Goal: Task Accomplishment & Management: Use online tool/utility

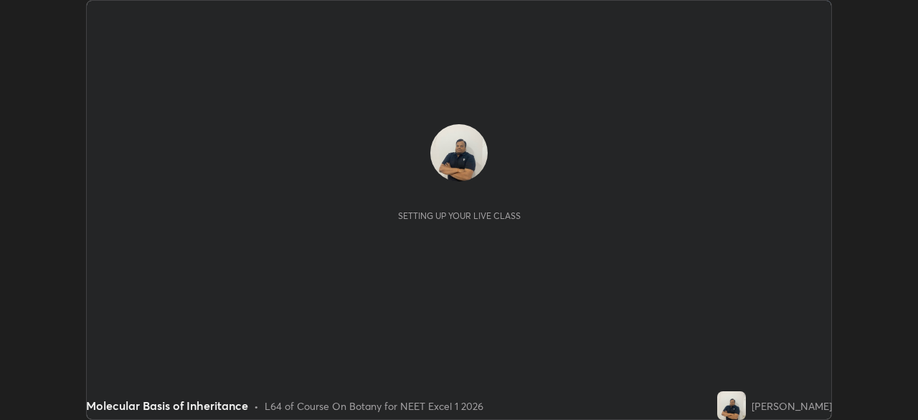
scroll to position [420, 917]
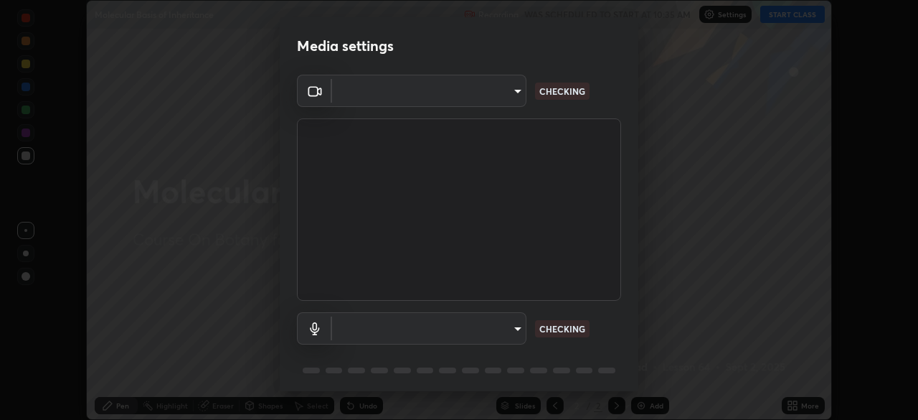
type input "0b0394df5398a873b7d047182dbff5bf8641b4882f7ce2760a0fef017966b62e"
type input "communications"
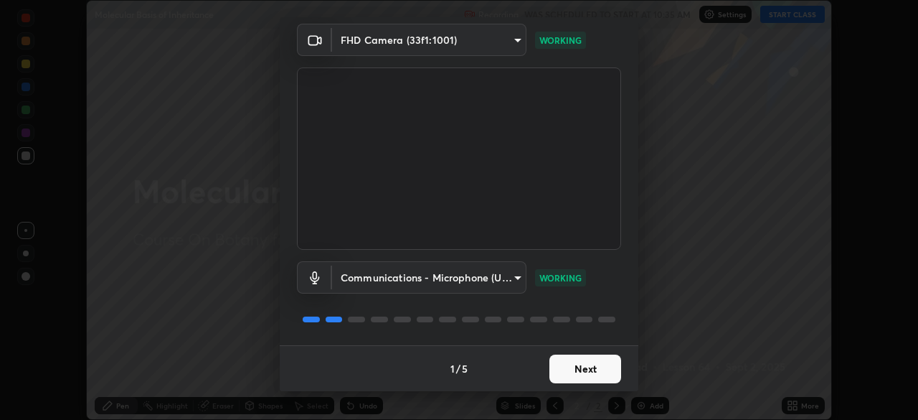
click at [561, 367] on button "Next" at bounding box center [585, 368] width 72 height 29
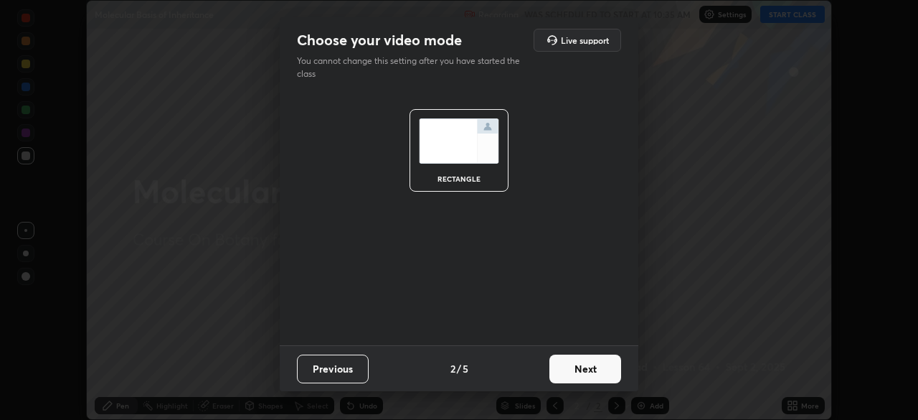
scroll to position [0, 0]
click at [561, 367] on button "Next" at bounding box center [585, 368] width 72 height 29
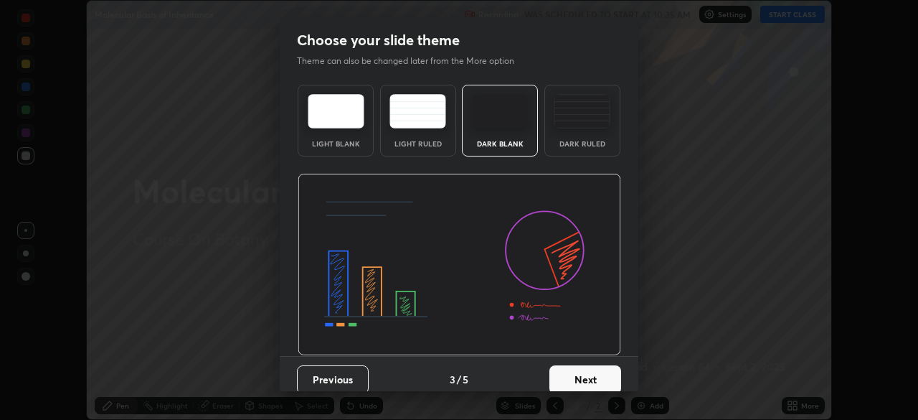
click at [561, 367] on button "Next" at bounding box center [585, 379] width 72 height 29
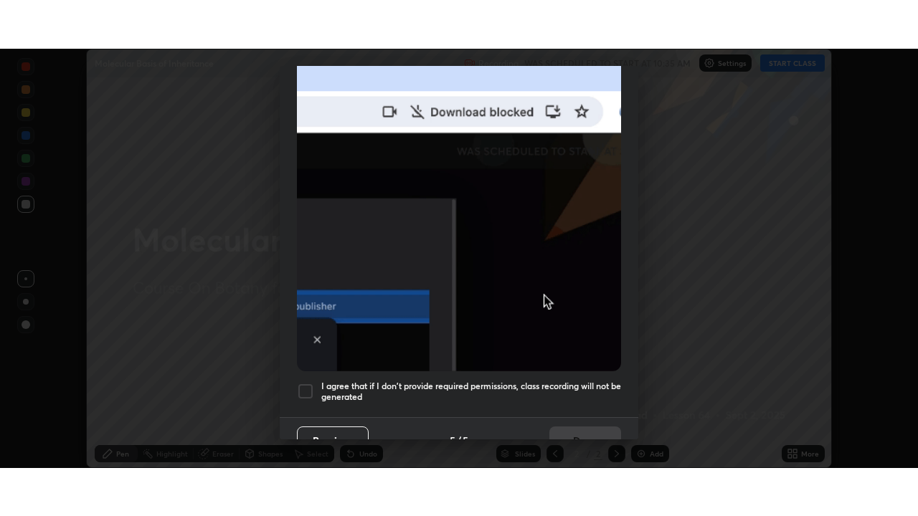
scroll to position [344, 0]
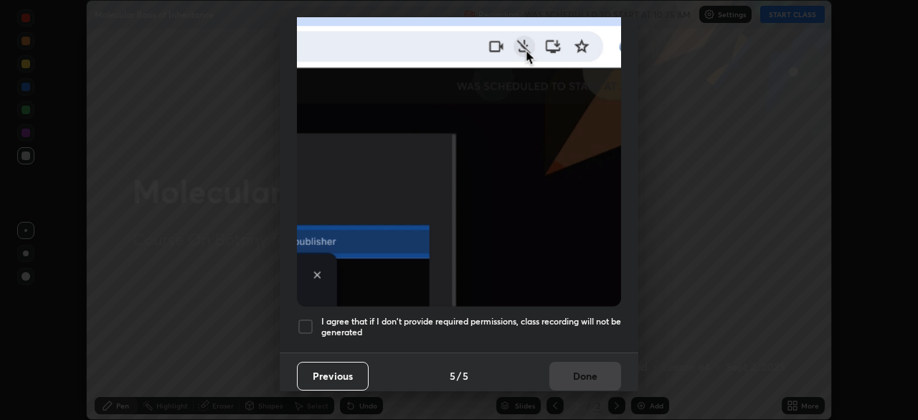
click at [307, 320] on div at bounding box center [305, 326] width 17 height 17
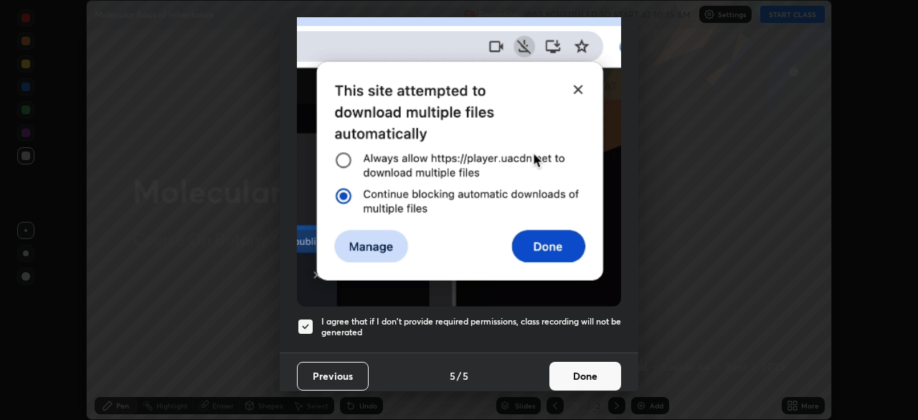
click at [584, 368] on button "Done" at bounding box center [585, 376] width 72 height 29
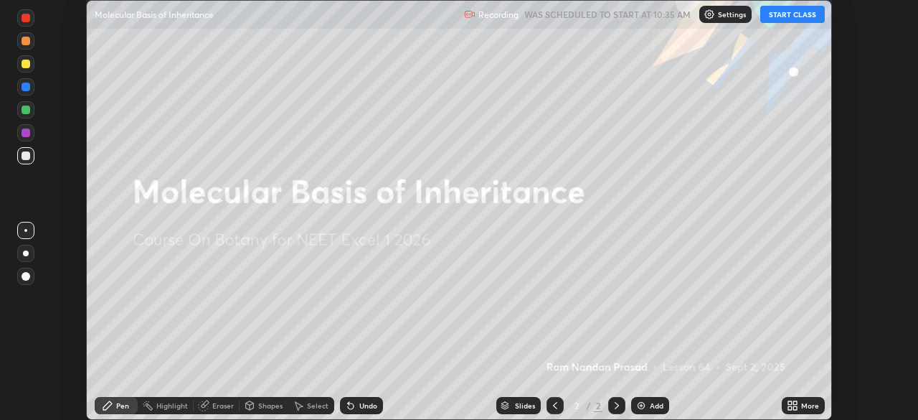
click at [801, 405] on div "More" at bounding box center [810, 405] width 18 height 7
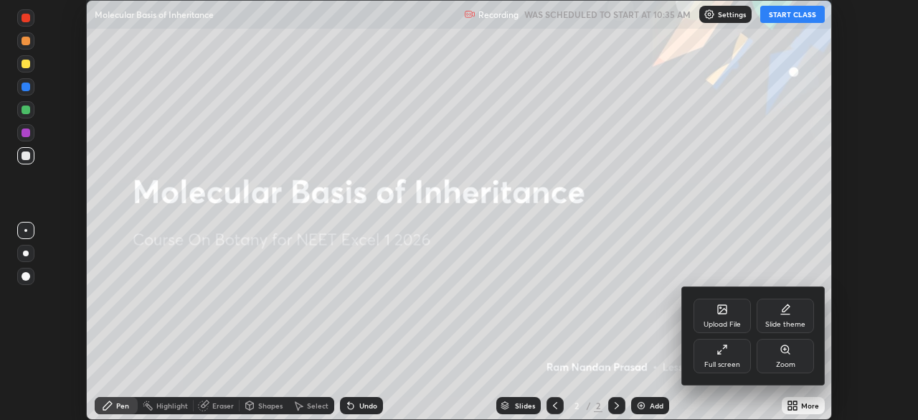
click at [795, 403] on div at bounding box center [459, 210] width 918 height 420
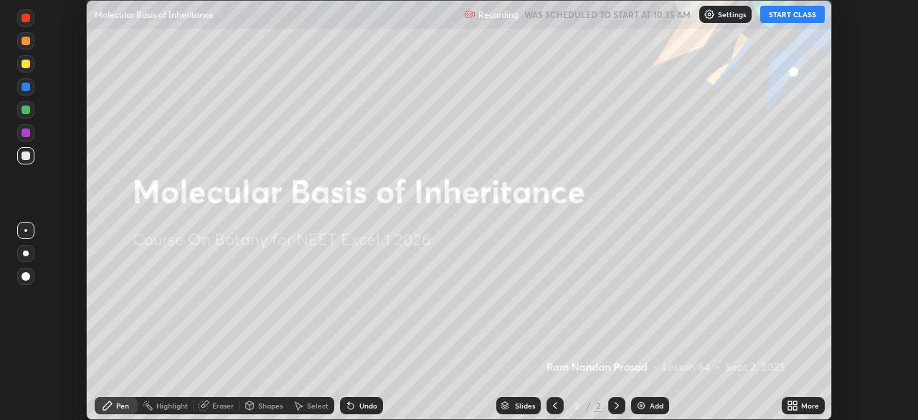
click at [795, 402] on icon at bounding box center [795, 403] width 4 height 4
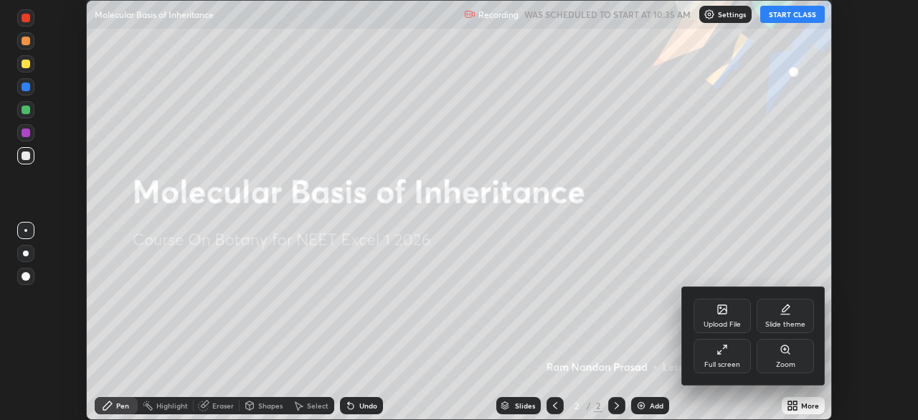
click at [722, 361] on div "Full screen" at bounding box center [722, 364] width 36 height 7
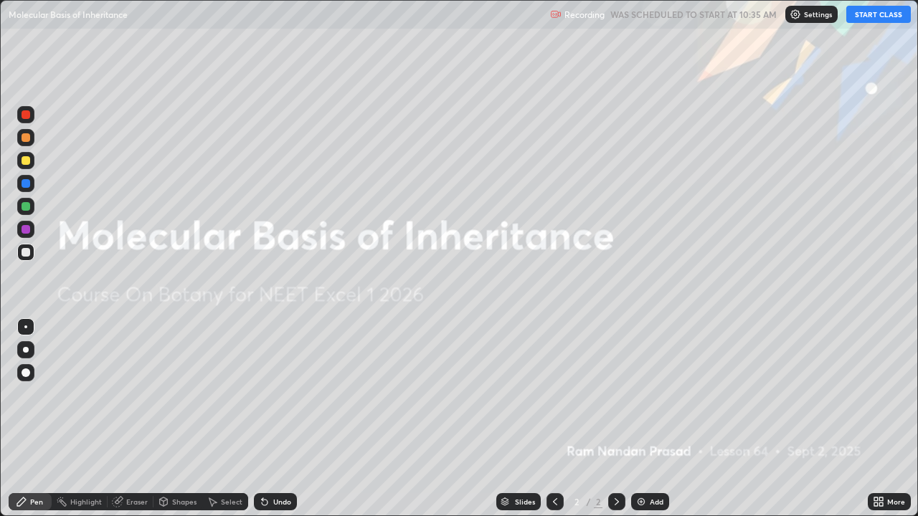
scroll to position [516, 918]
click at [648, 419] on div "Add" at bounding box center [650, 501] width 38 height 17
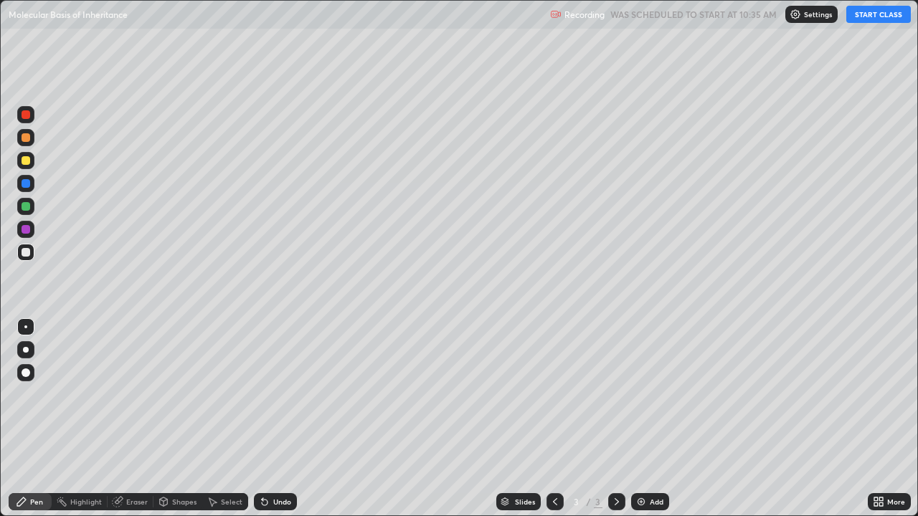
click at [857, 11] on button "START CLASS" at bounding box center [878, 14] width 65 height 17
